Goal: Find specific page/section: Find specific page/section

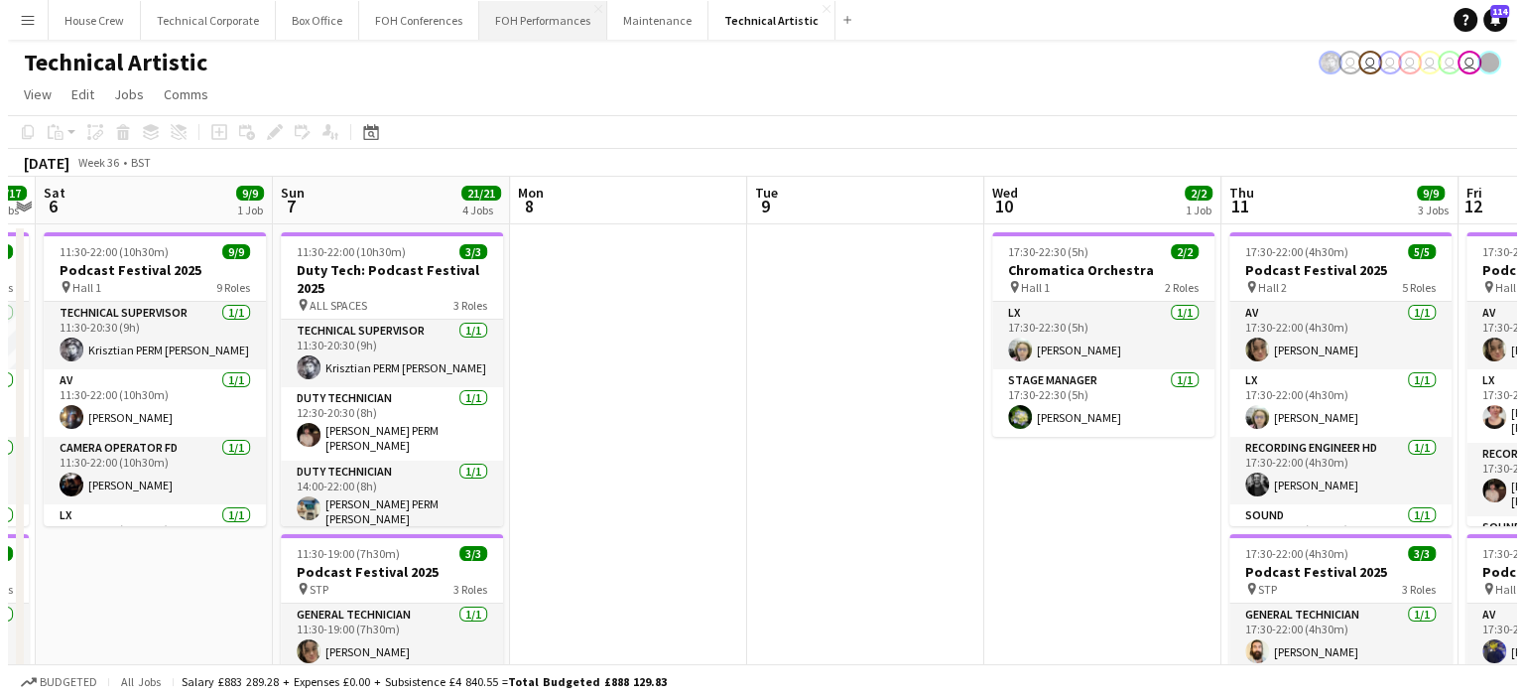
scroll to position [0, 688]
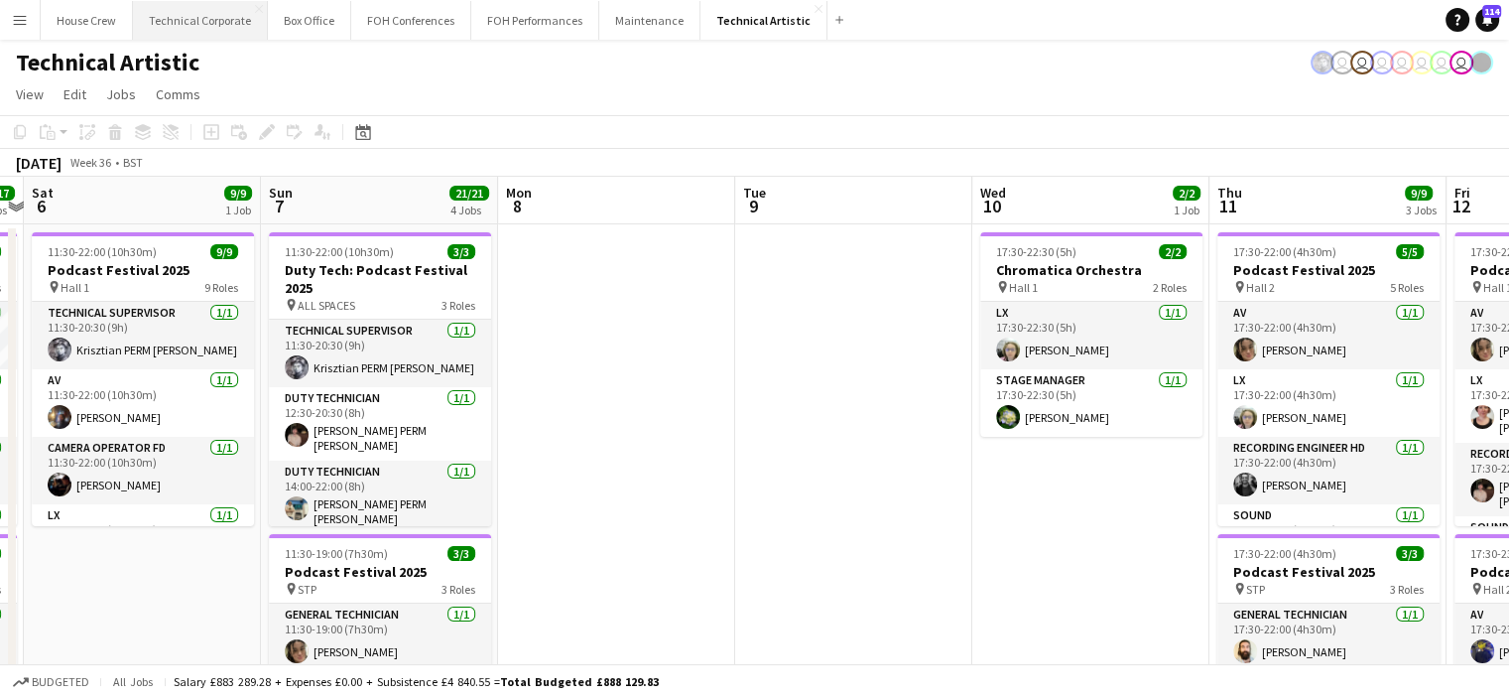
click at [191, 13] on button "Technical Corporate Close" at bounding box center [200, 20] width 135 height 39
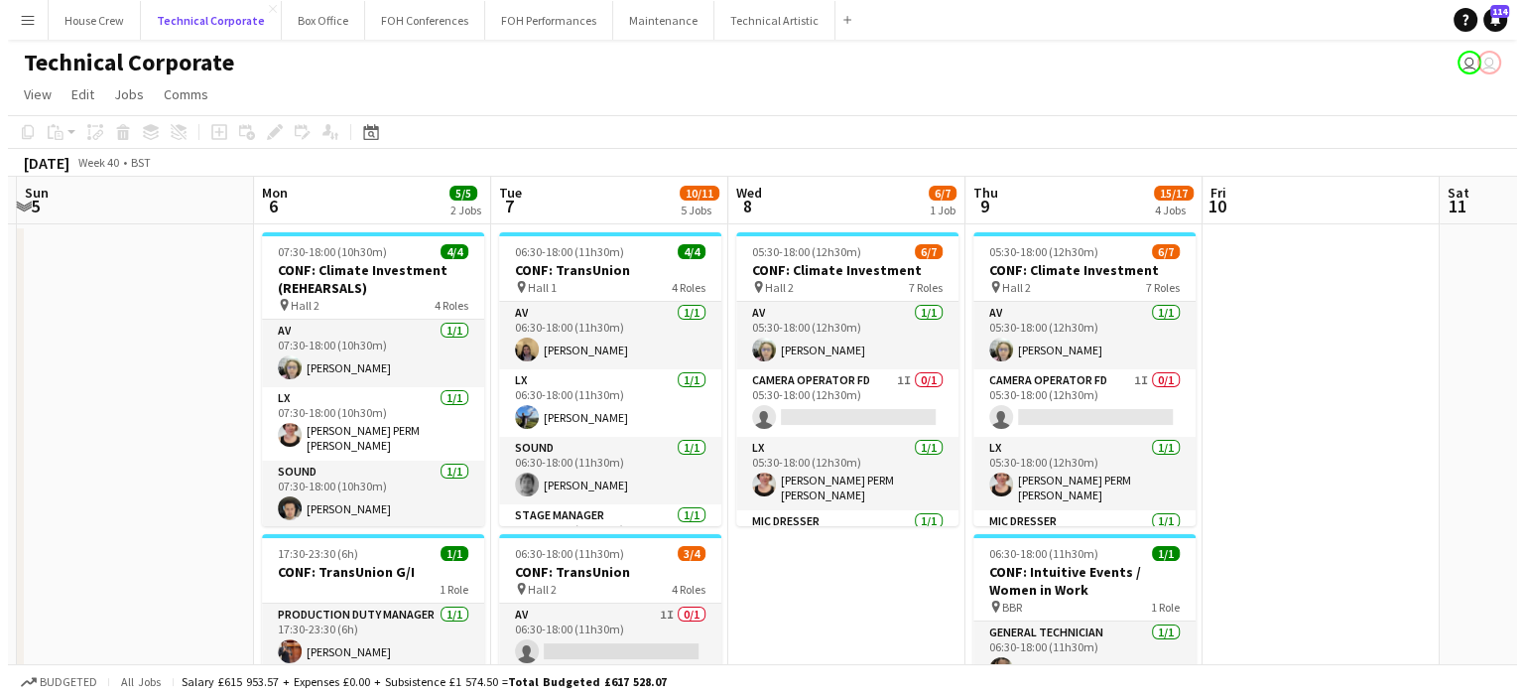
scroll to position [0, 732]
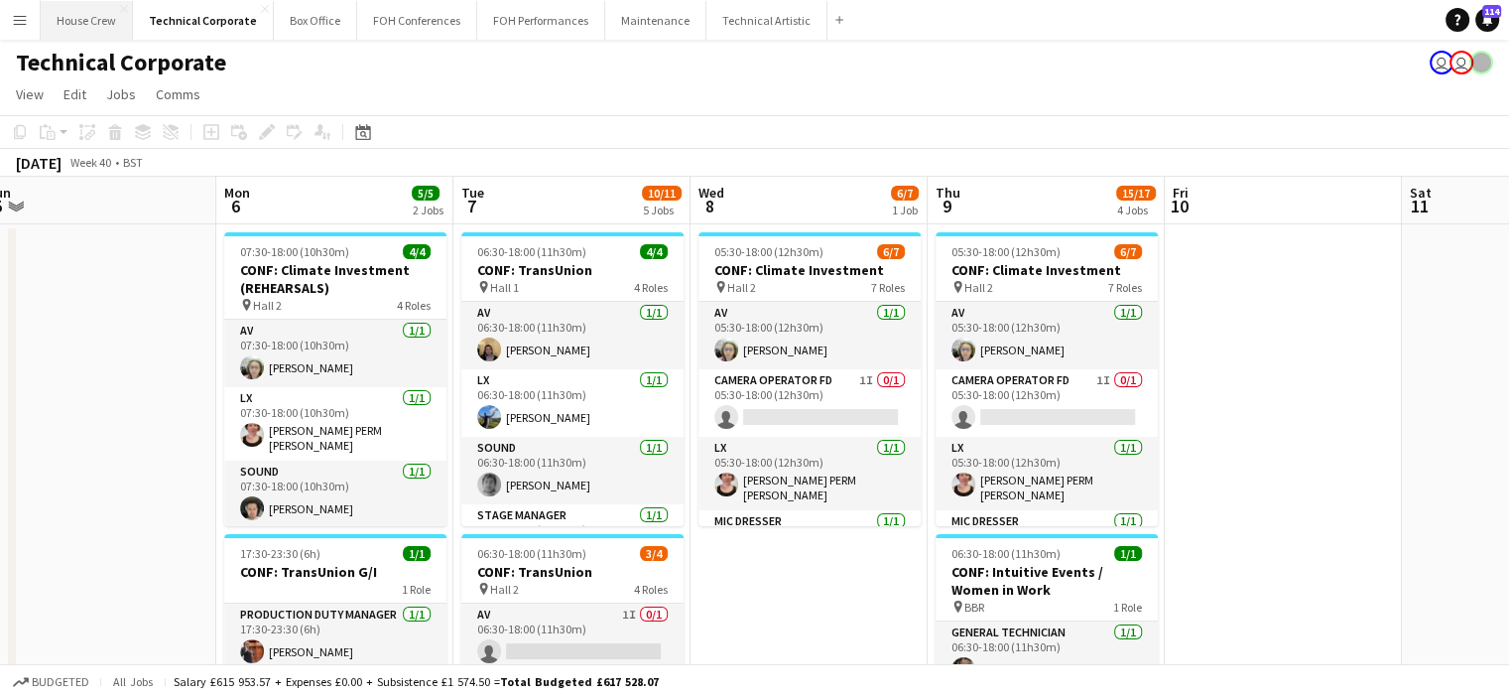
click at [67, 19] on button "House Crew Close" at bounding box center [87, 20] width 92 height 39
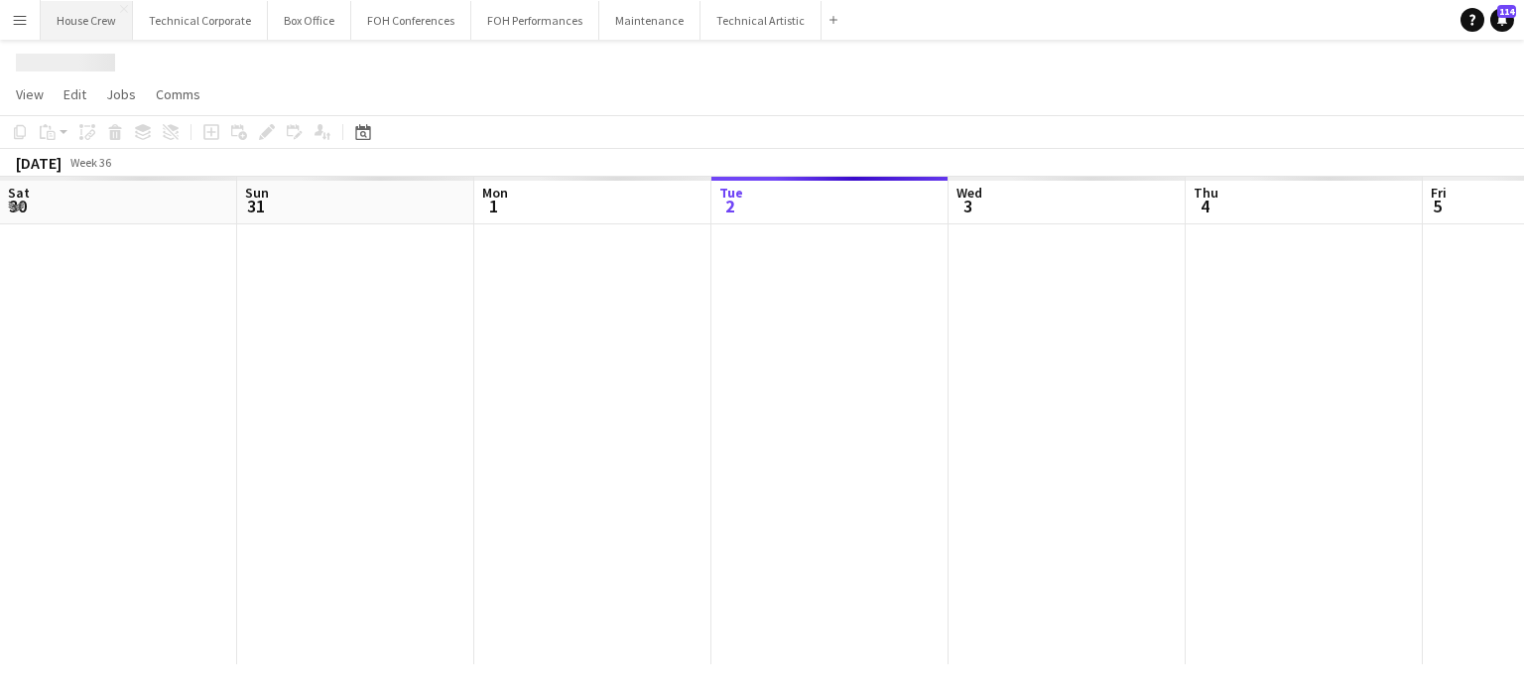
scroll to position [0, 474]
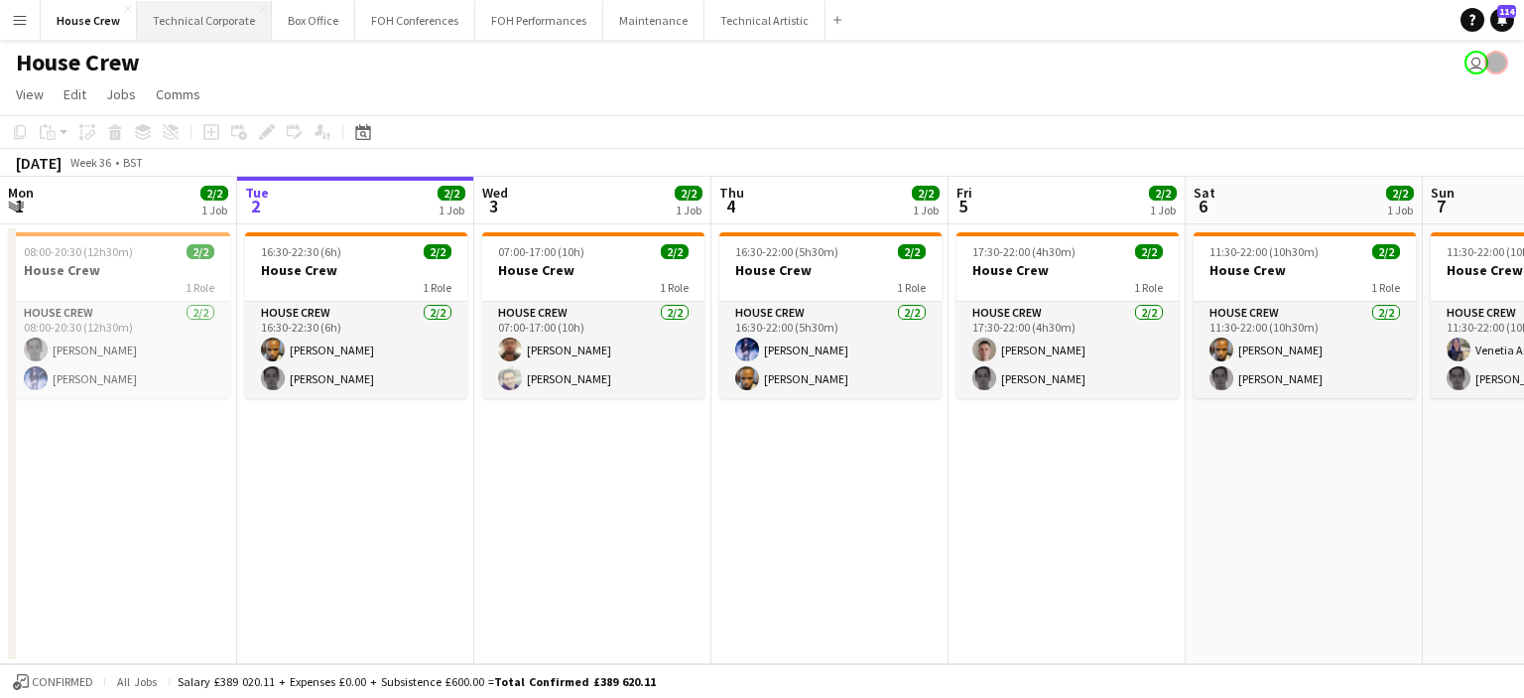
click at [208, 12] on button "Technical Corporate Close" at bounding box center [204, 20] width 135 height 39
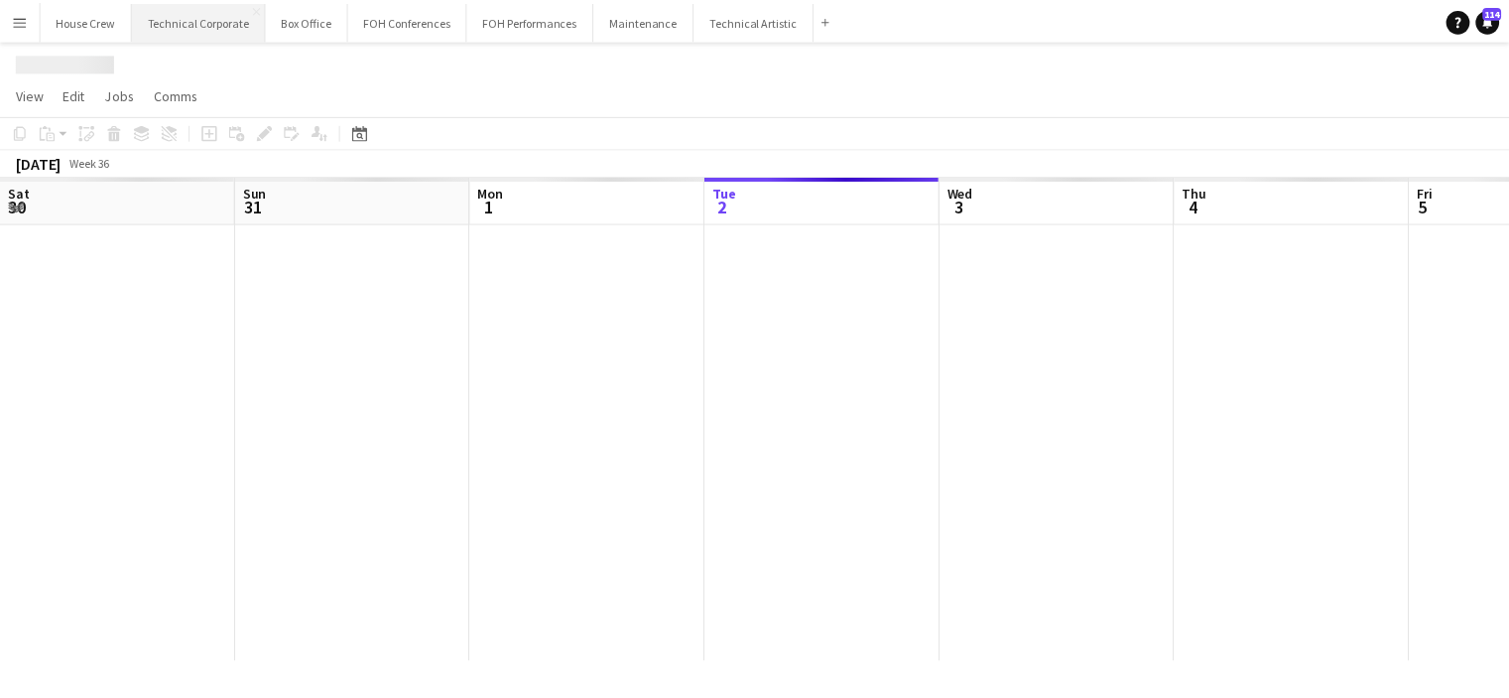
scroll to position [0, 474]
